Goal: Navigation & Orientation: Find specific page/section

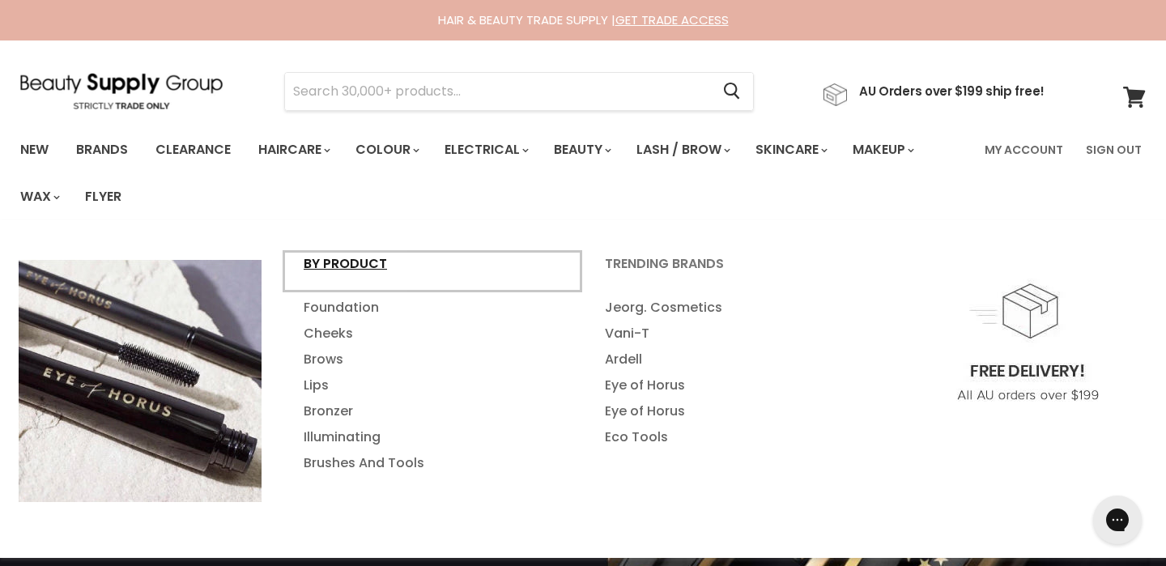
click at [375, 265] on link "By Product" at bounding box center [432, 271] width 298 height 40
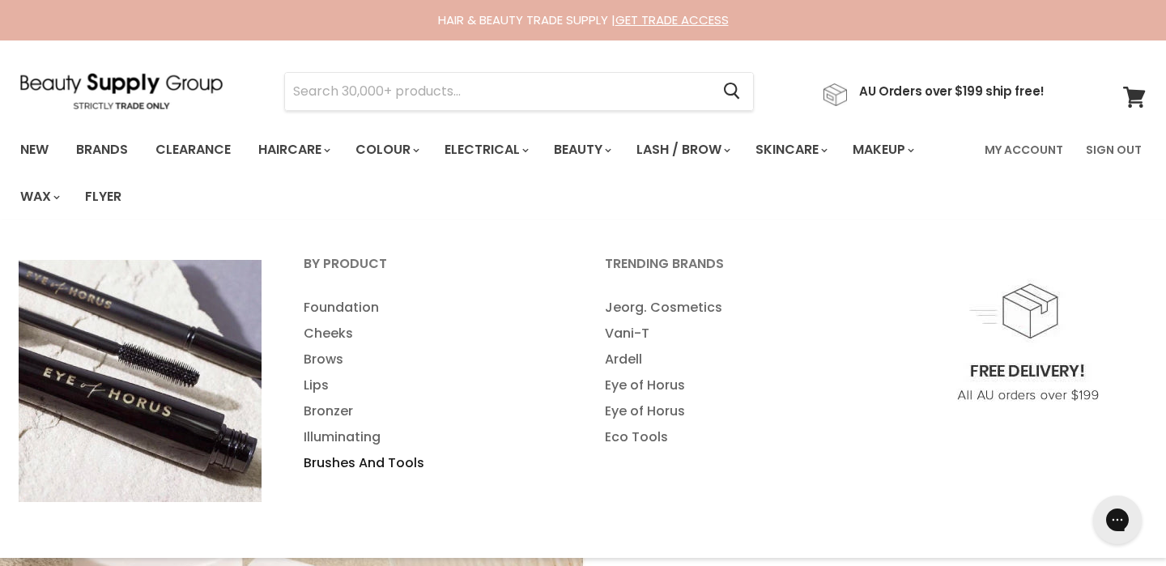
click at [389, 452] on link "Brushes And Tools" at bounding box center [432, 463] width 298 height 26
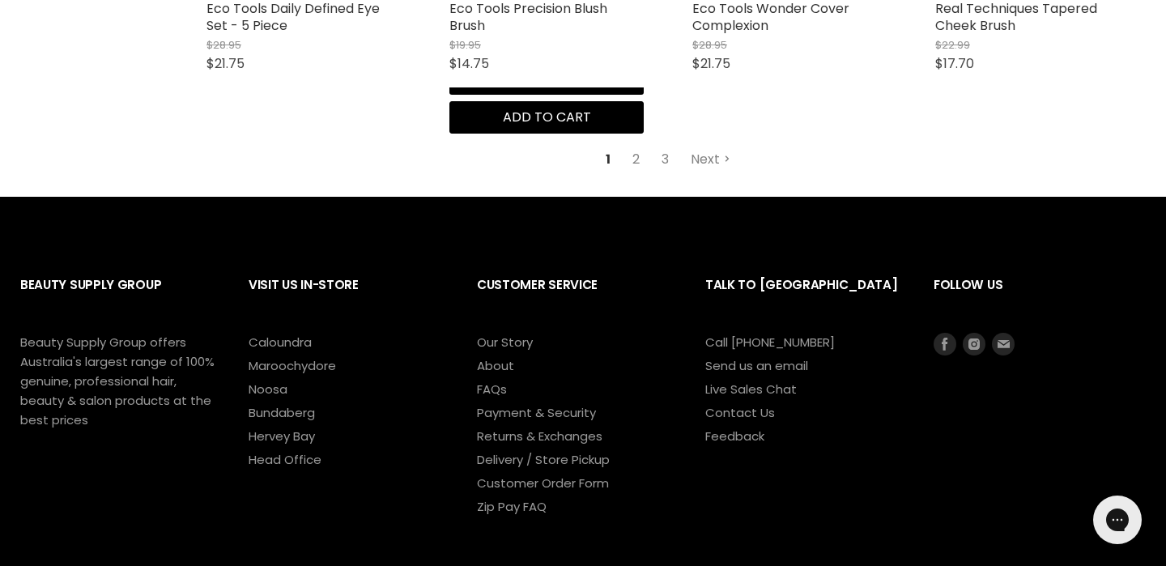
scroll to position [4644, 0]
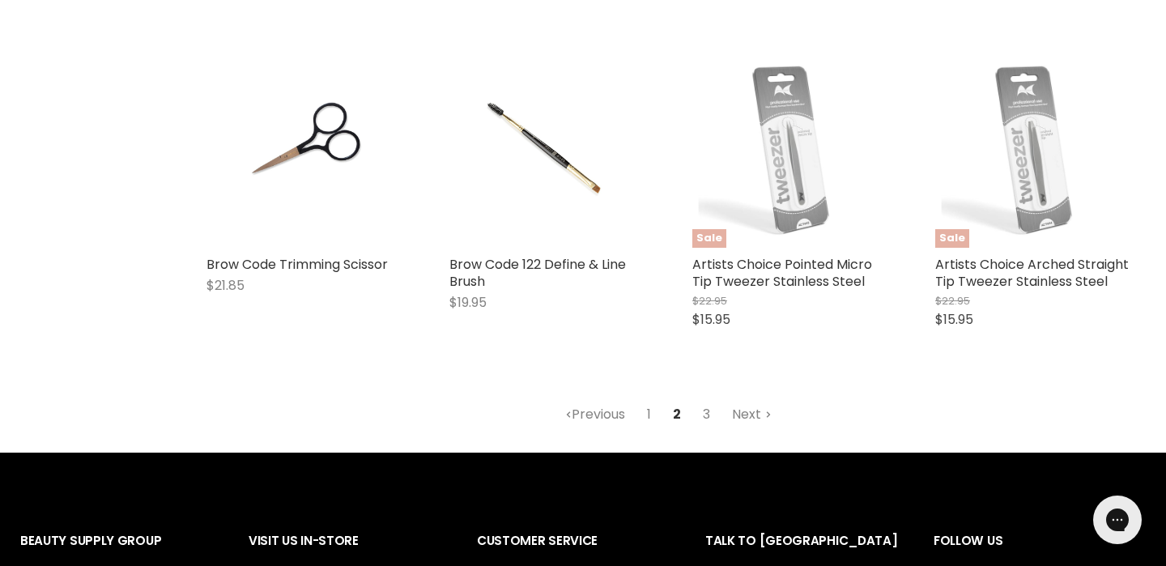
scroll to position [4163, 0]
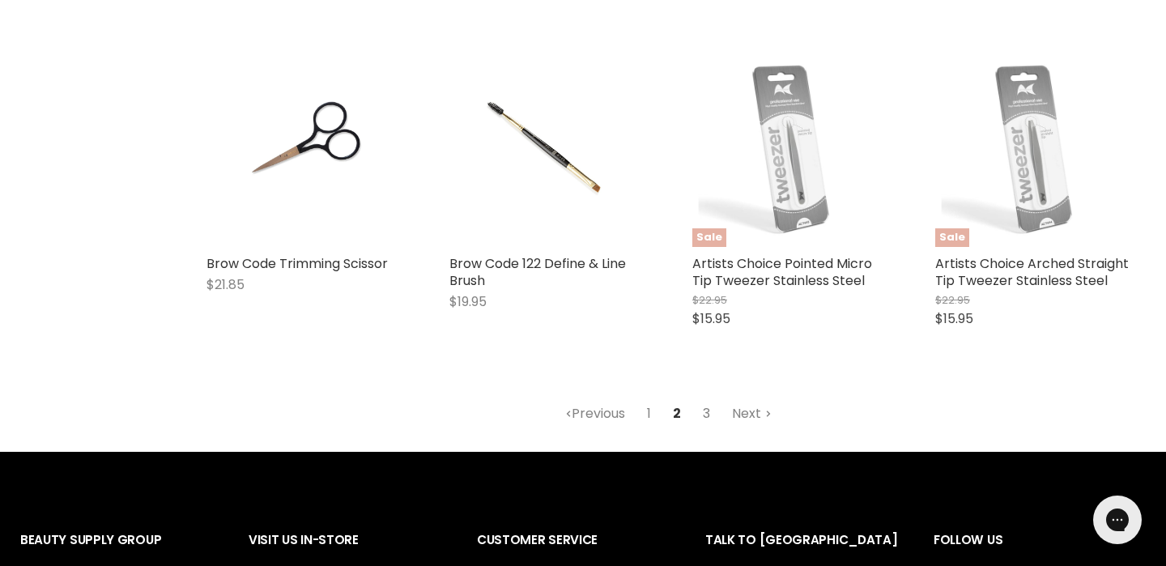
click at [711, 412] on link "3" at bounding box center [706, 413] width 25 height 29
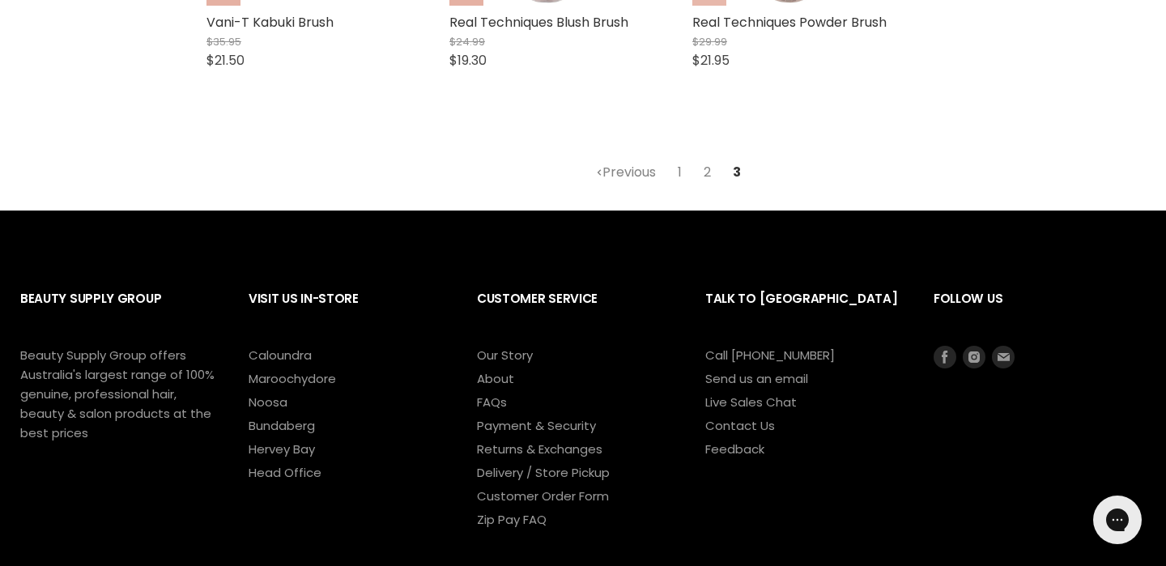
scroll to position [4215, 0]
